Goal: Task Accomplishment & Management: Use online tool/utility

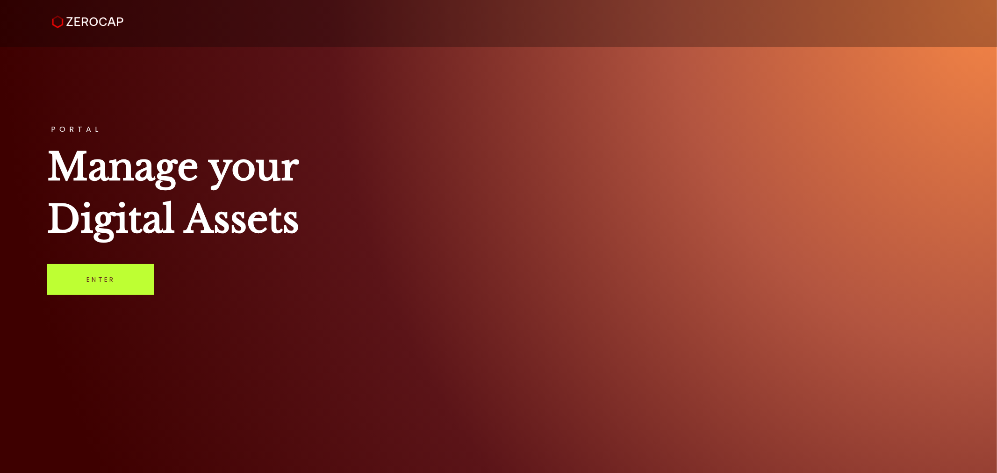
click at [111, 279] on link "Enter" at bounding box center [100, 279] width 107 height 31
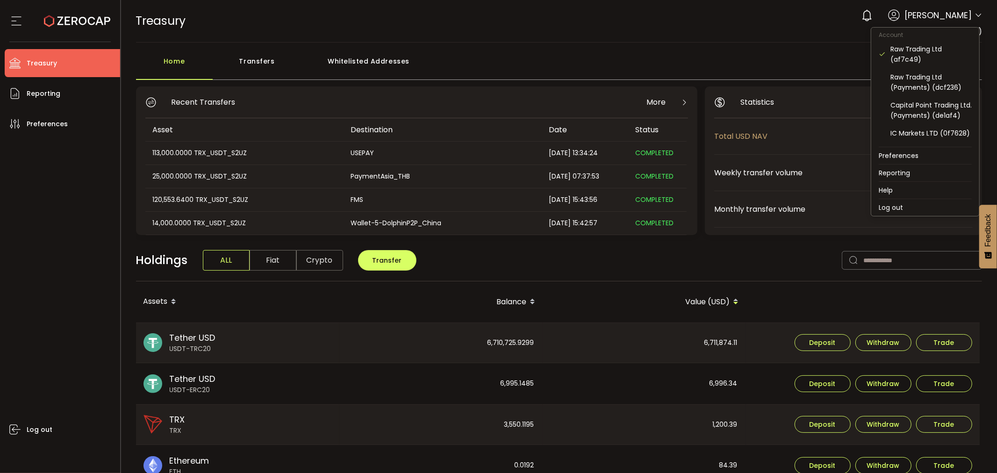
click at [976, 17] on icon at bounding box center [978, 15] width 7 height 7
click at [924, 105] on div "IC Markets DMCC (5161cb)" at bounding box center [931, 104] width 81 height 21
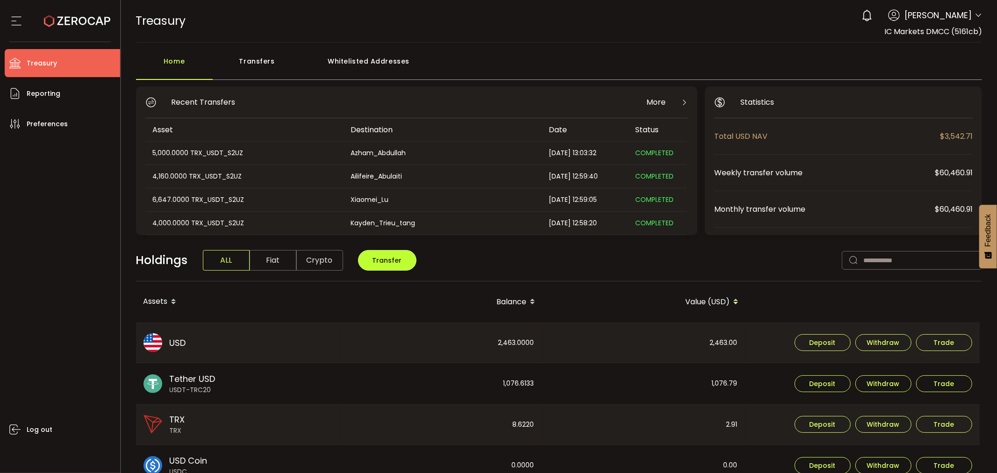
click at [393, 263] on span "Transfer" at bounding box center [387, 260] width 29 height 9
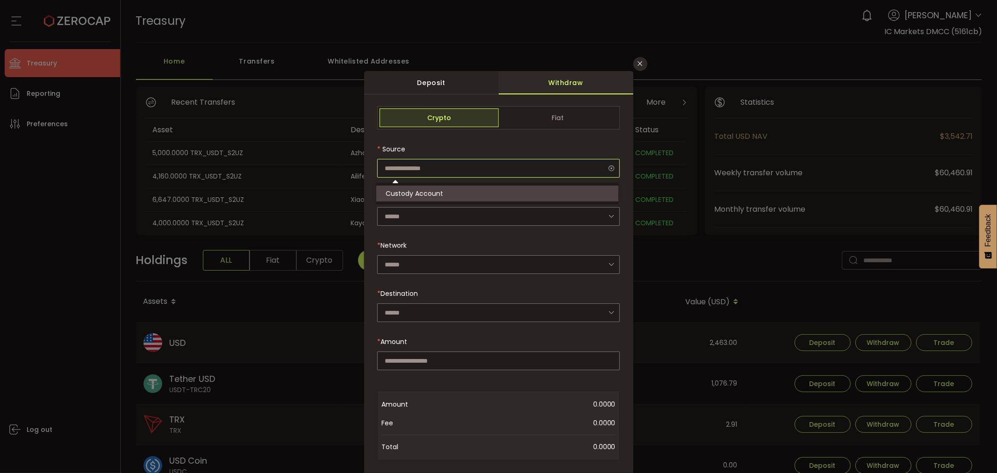
click at [405, 170] on input "dialog" at bounding box center [498, 168] width 242 height 19
click at [405, 215] on input "dialog" at bounding box center [498, 216] width 242 height 19
type input "**********"
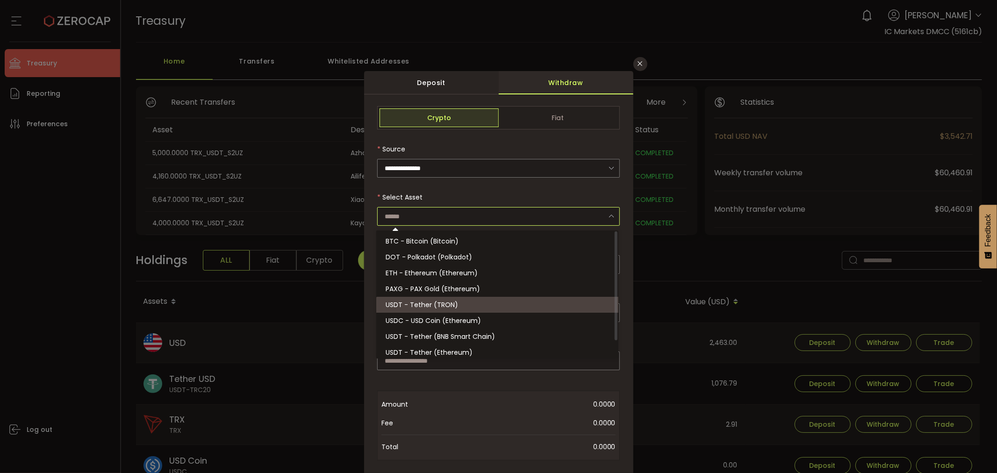
click at [422, 301] on span "USDT - Tether (TRON)" at bounding box center [422, 304] width 72 height 9
type input "**********"
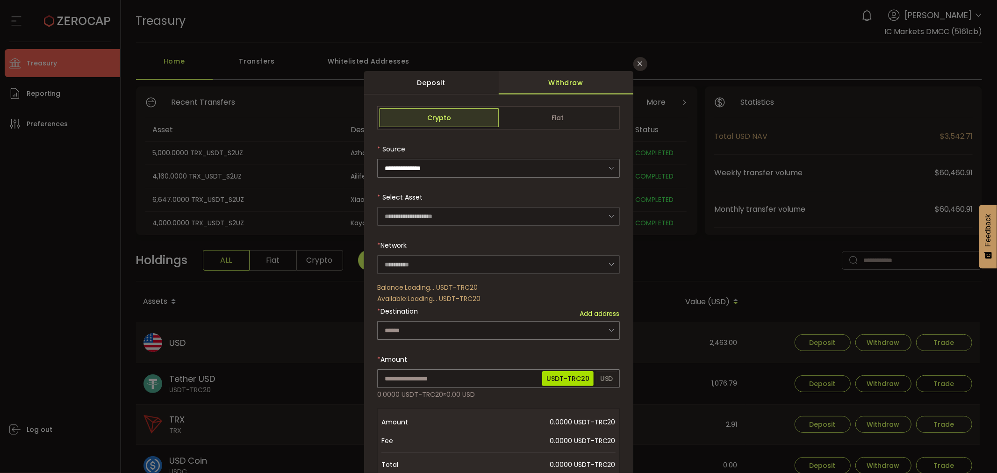
type input "****"
click at [417, 321] on input "dialog" at bounding box center [498, 330] width 242 height 19
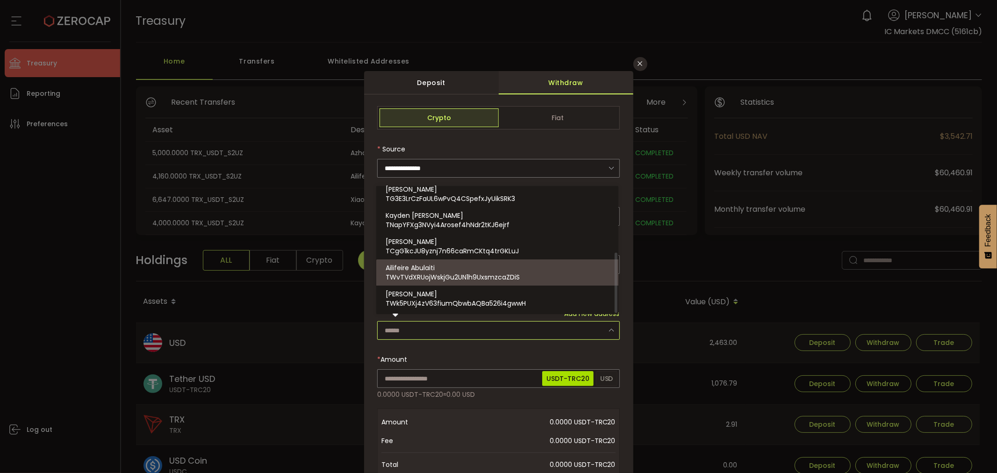
scroll to position [87, 0]
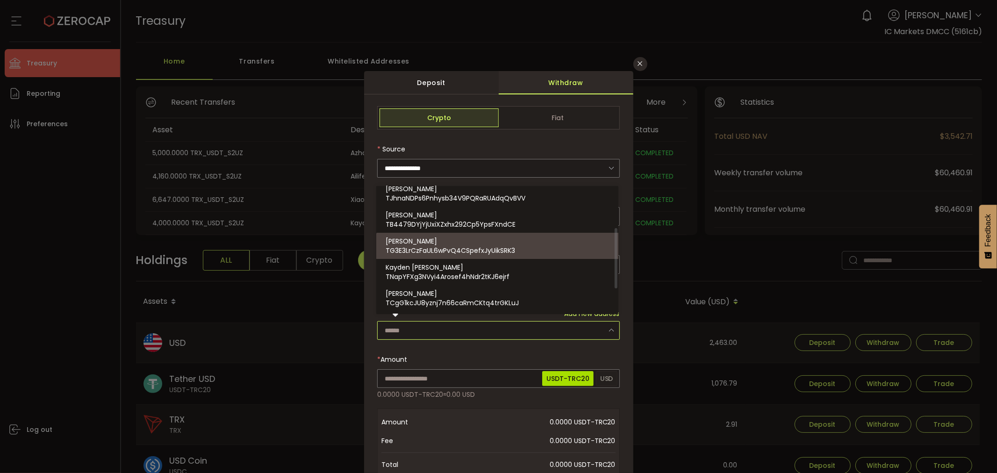
click at [428, 244] on span "Qinghua Zhao" at bounding box center [411, 241] width 51 height 9
type input "**********"
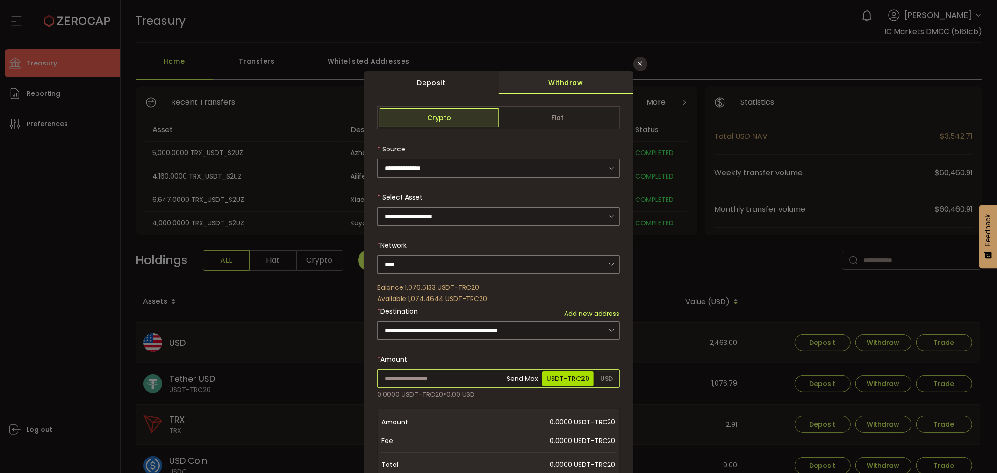
click at [408, 376] on input "dialog" at bounding box center [498, 378] width 242 height 19
type input "***"
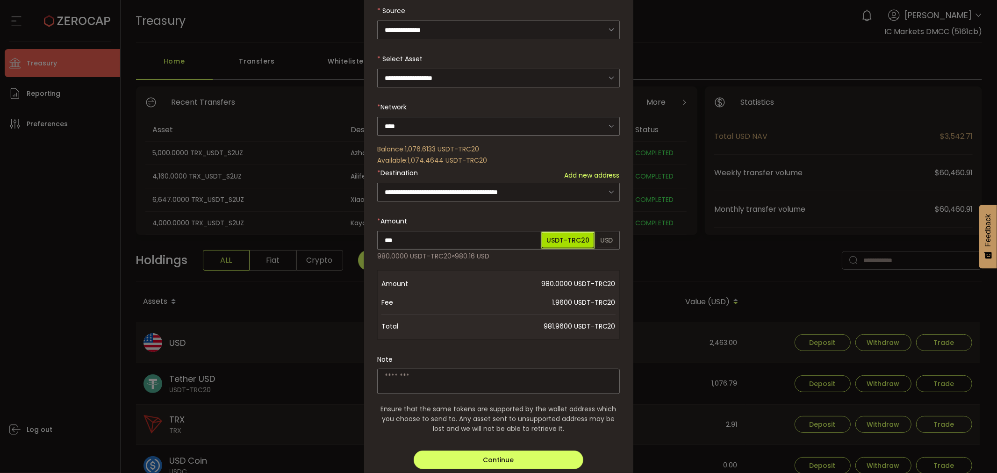
scroll to position [156, 0]
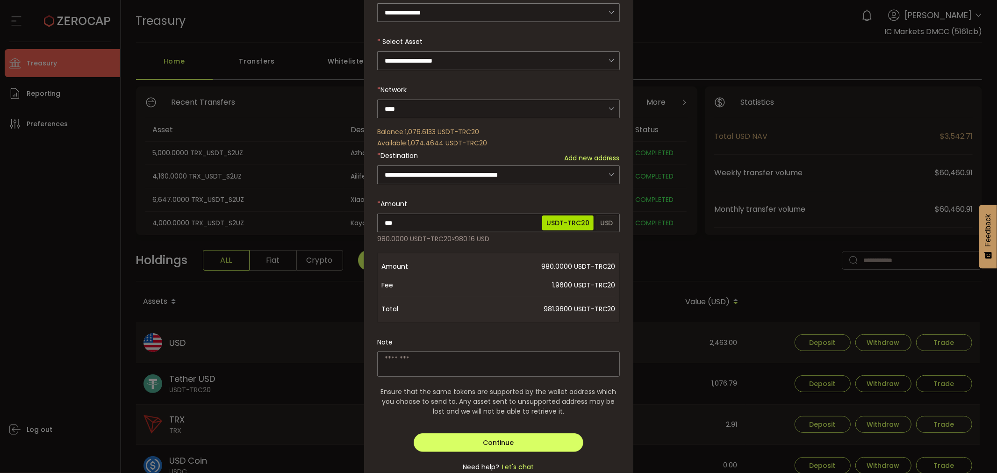
click at [394, 360] on textarea "dialog" at bounding box center [498, 364] width 242 height 25
type textarea "**********"
click at [486, 438] on span "Continue" at bounding box center [498, 442] width 31 height 9
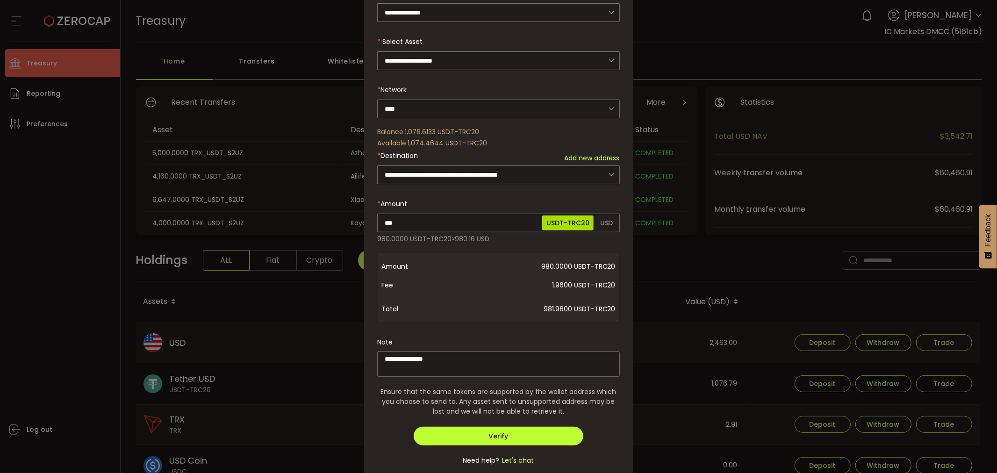
click at [486, 436] on button "Verify" at bounding box center [499, 436] width 170 height 19
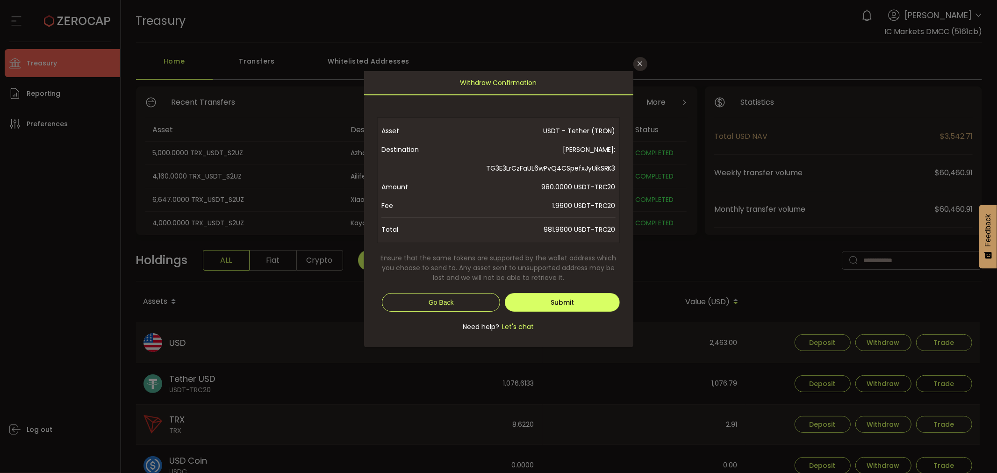
scroll to position [0, 0]
click at [561, 300] on span "Submit" at bounding box center [562, 302] width 23 height 9
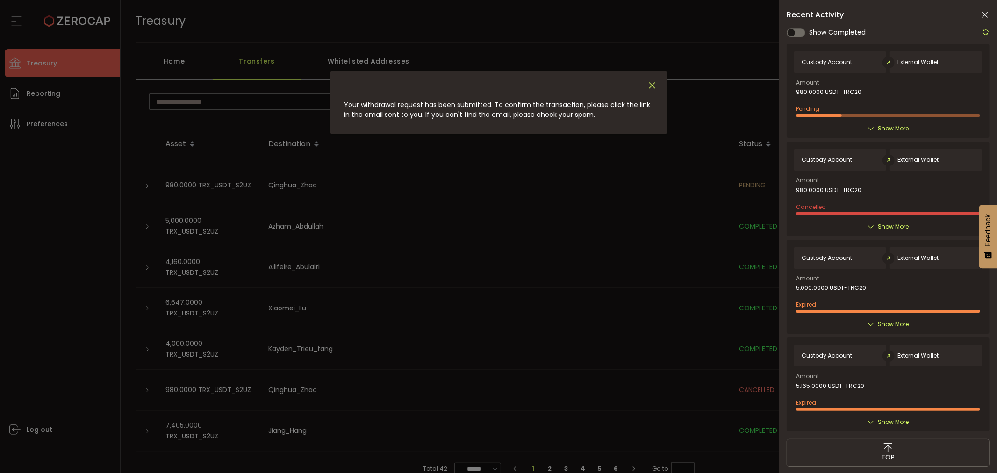
click at [656, 85] on icon "Close" at bounding box center [652, 85] width 10 height 10
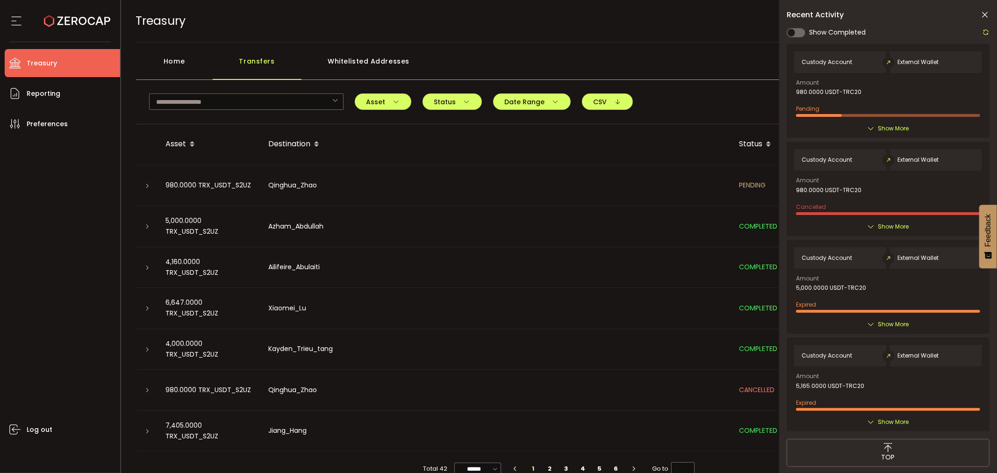
click at [169, 55] on div "Home" at bounding box center [174, 66] width 77 height 28
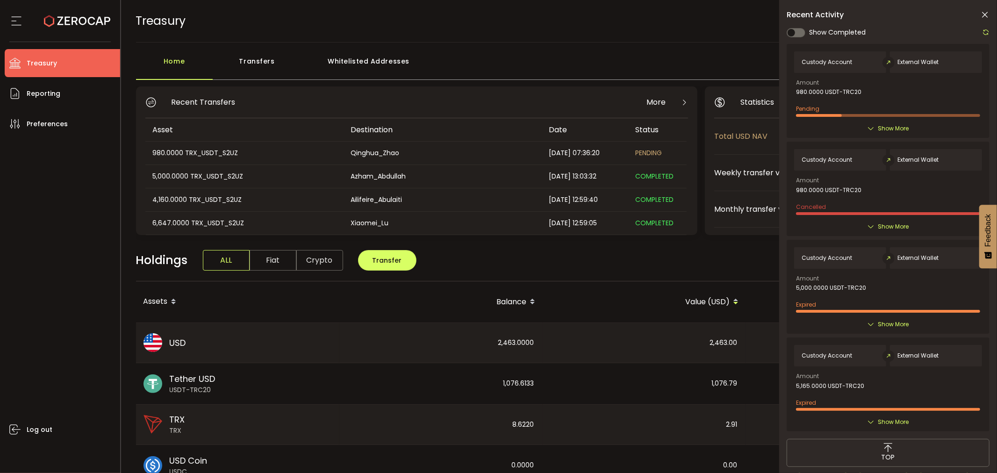
drag, startPoint x: 984, startPoint y: 15, endPoint x: 966, endPoint y: 15, distance: 17.8
click at [984, 15] on icon at bounding box center [984, 14] width 9 height 9
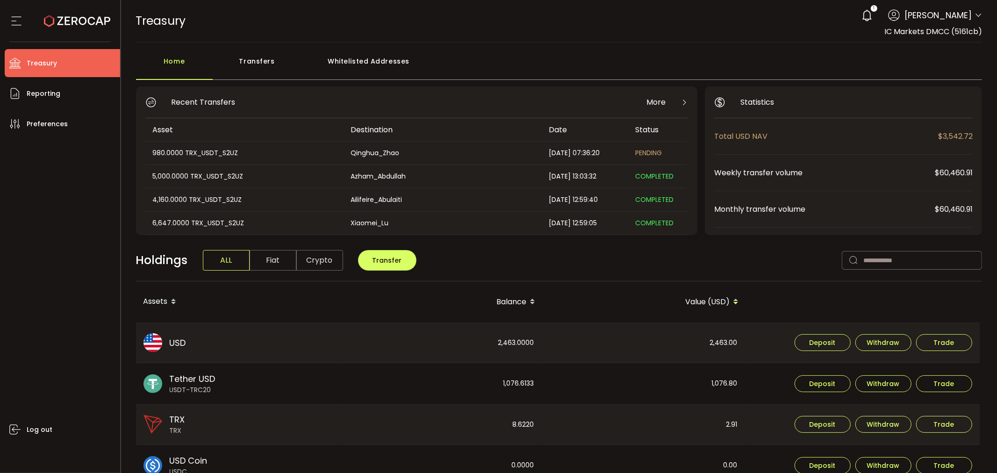
click at [273, 267] on span "Fiat" at bounding box center [273, 260] width 47 height 21
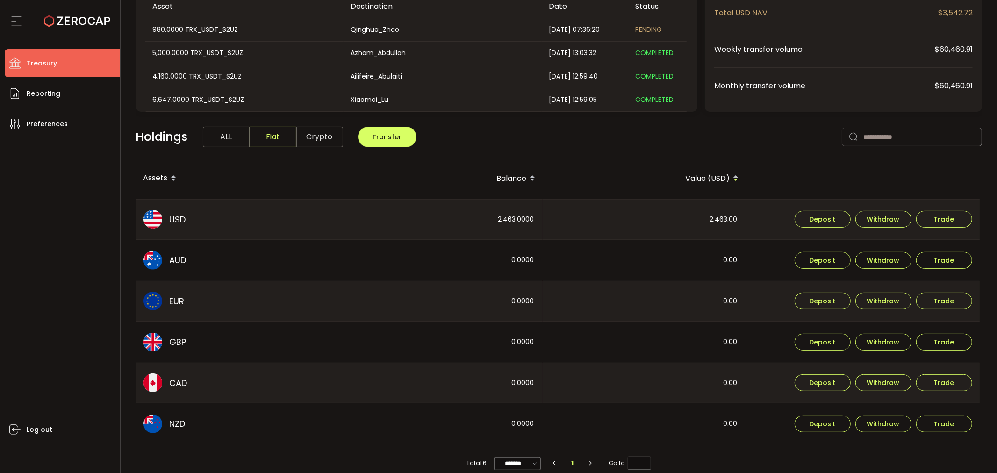
scroll to position [137, 0]
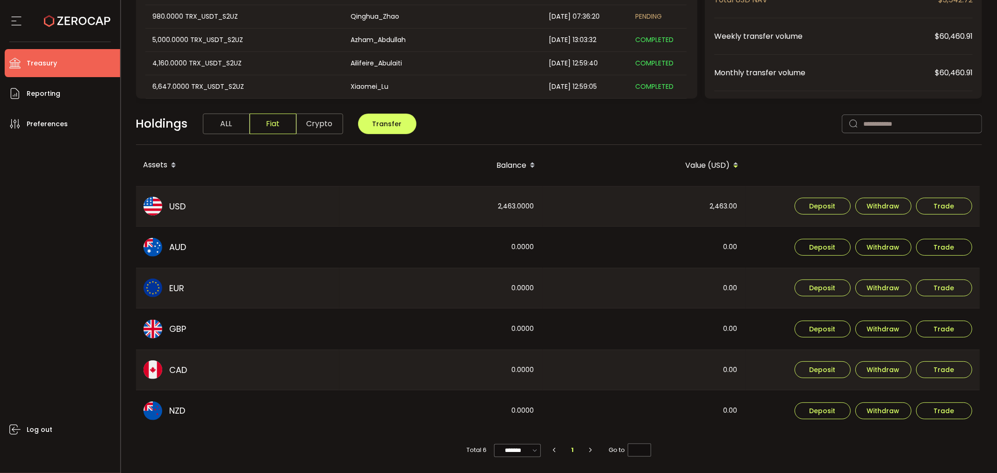
click at [327, 129] on span "Crypto" at bounding box center [319, 124] width 47 height 21
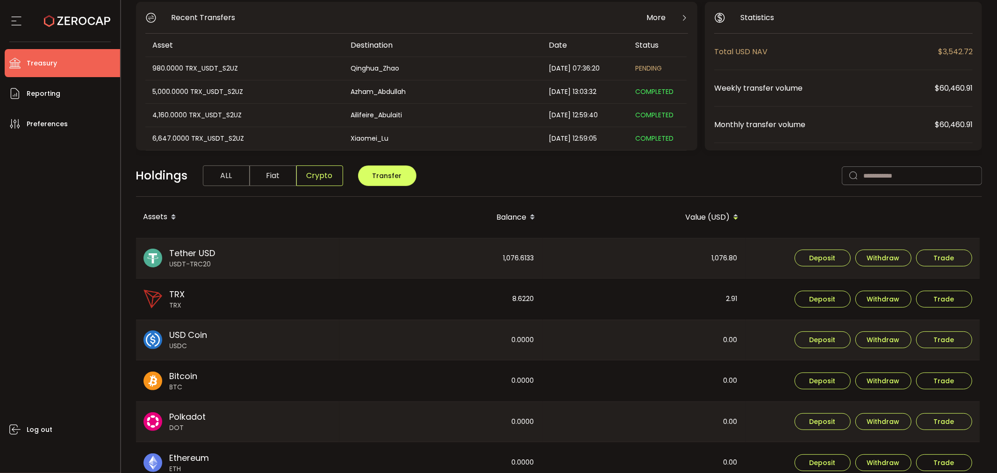
click at [237, 170] on span "ALL" at bounding box center [226, 175] width 47 height 21
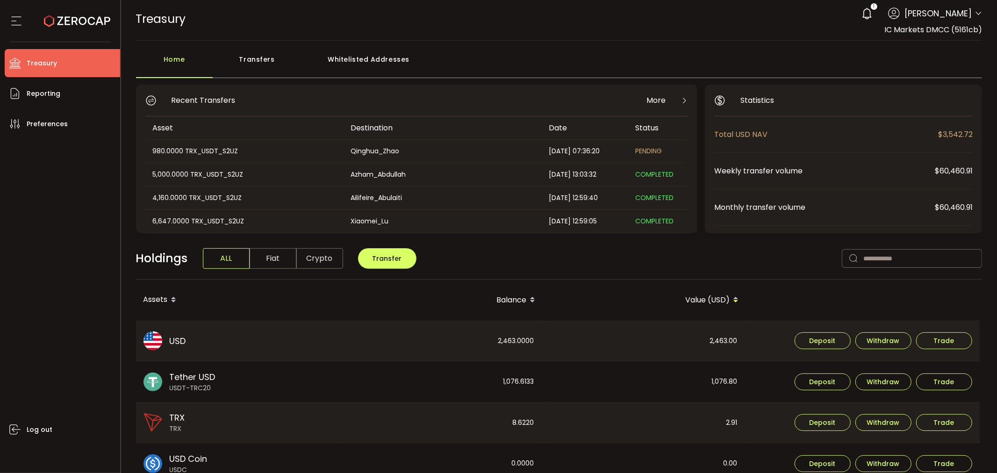
scroll to position [0, 0]
